Goal: Information Seeking & Learning: Check status

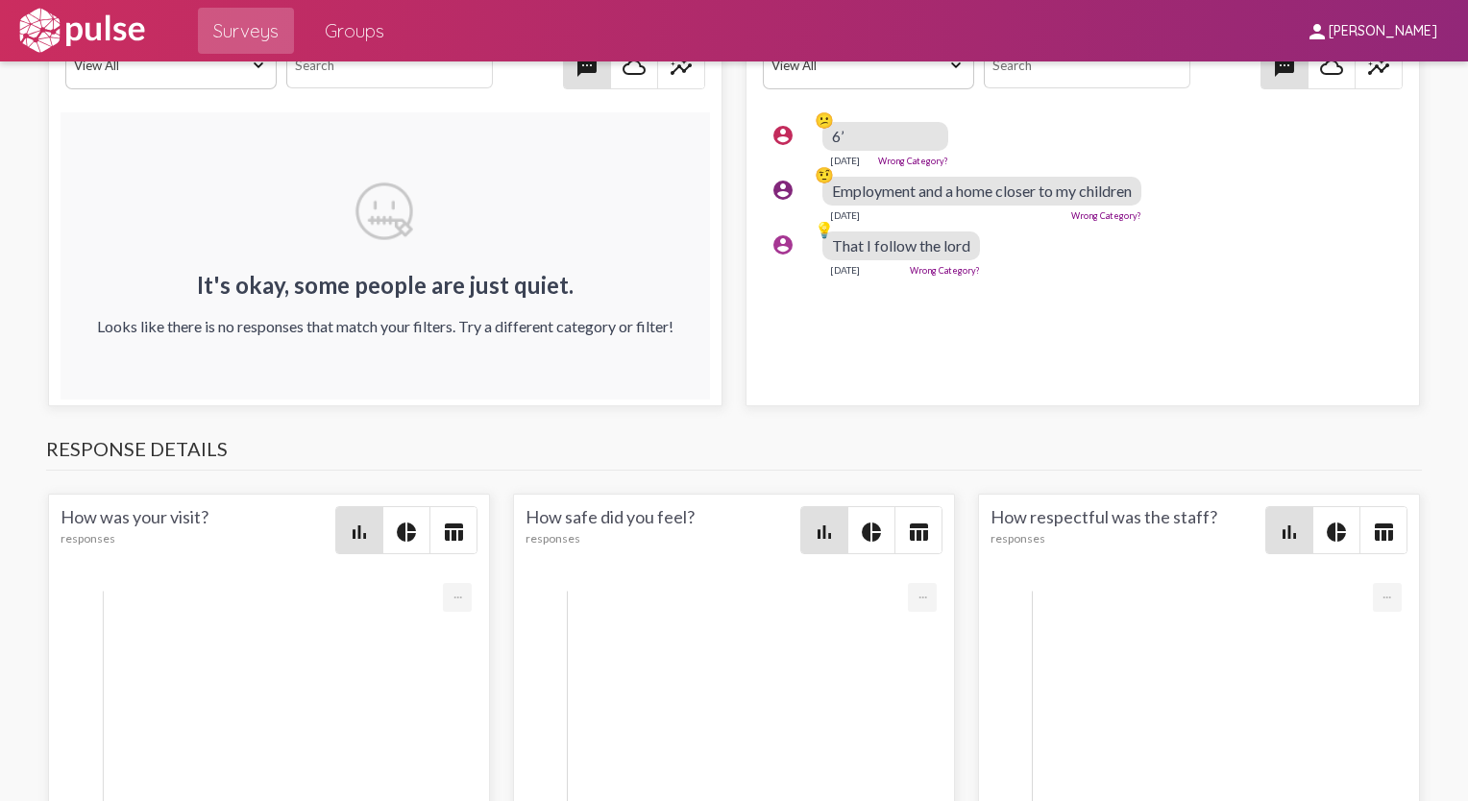
scroll to position [2209, 0]
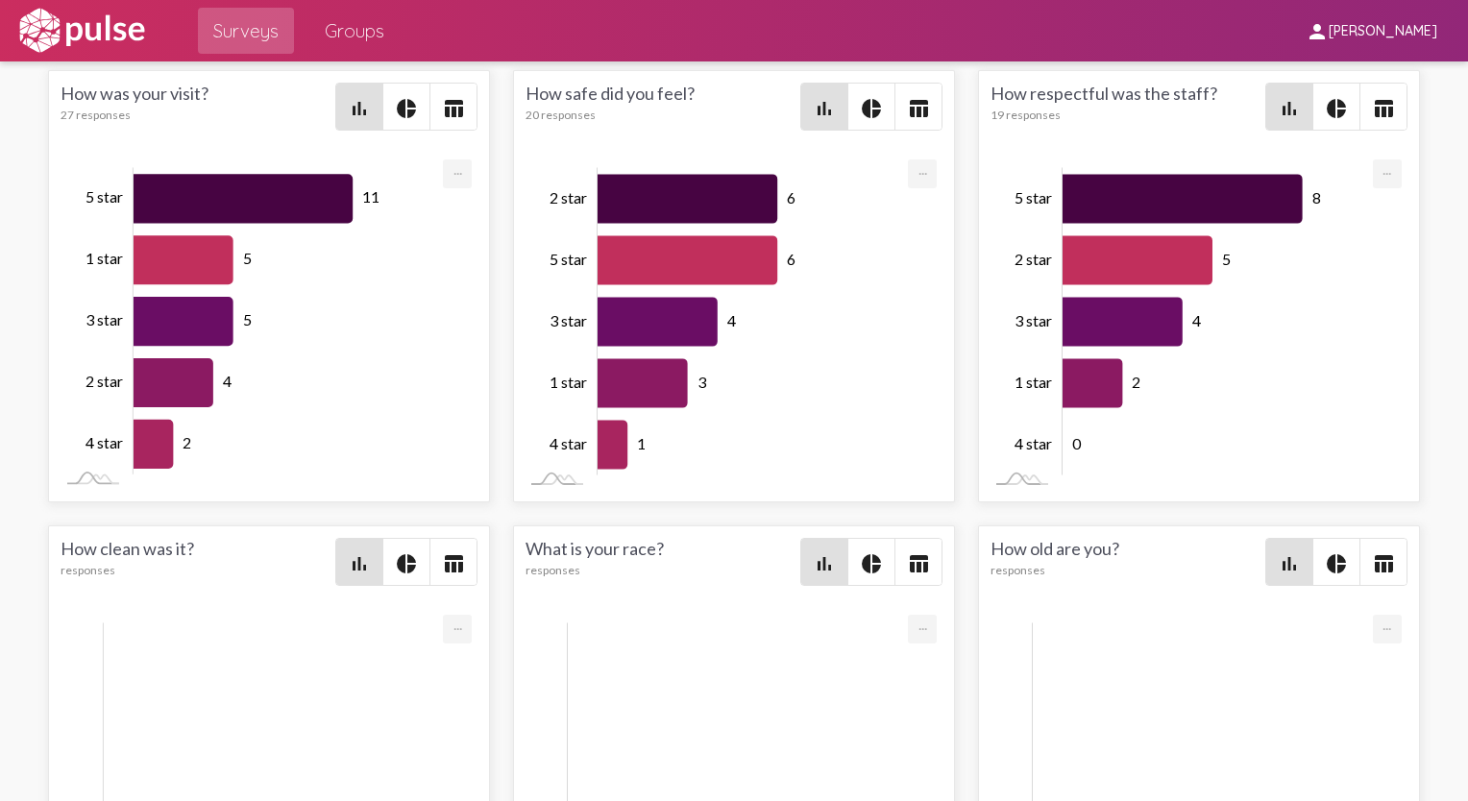
scroll to position [2305, 0]
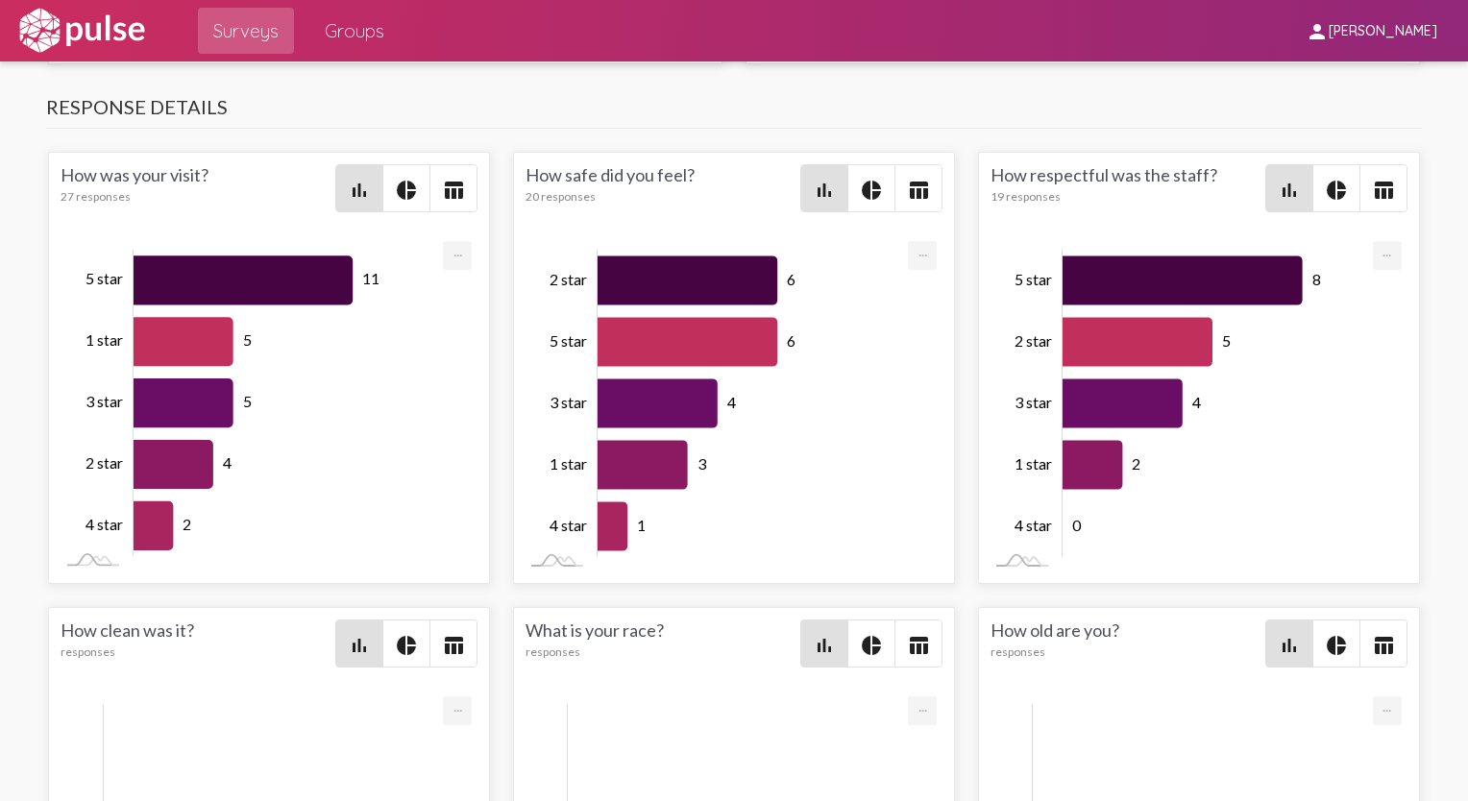
scroll to position [2497, 0]
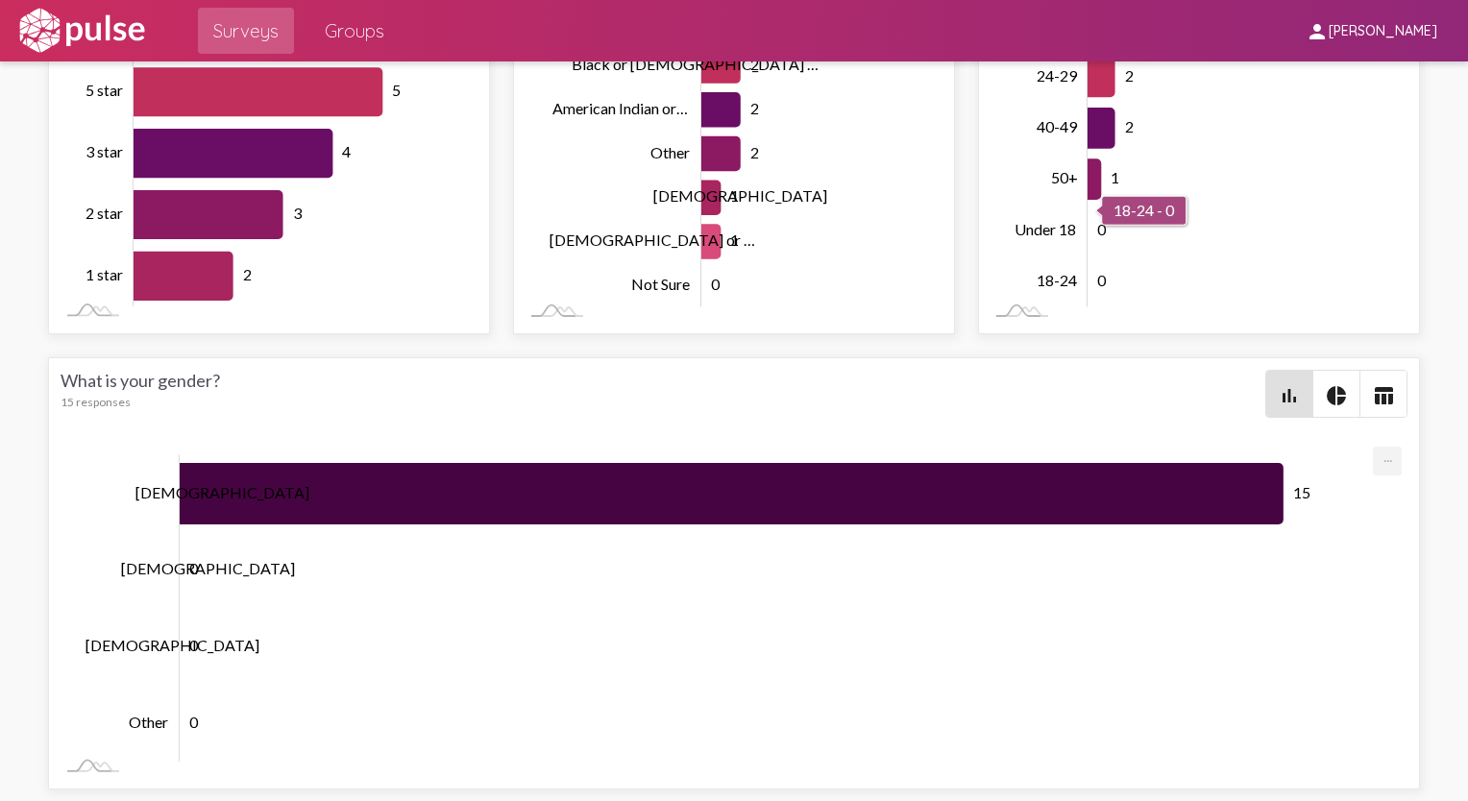
scroll to position [3938, 0]
